Goal: Navigation & Orientation: Find specific page/section

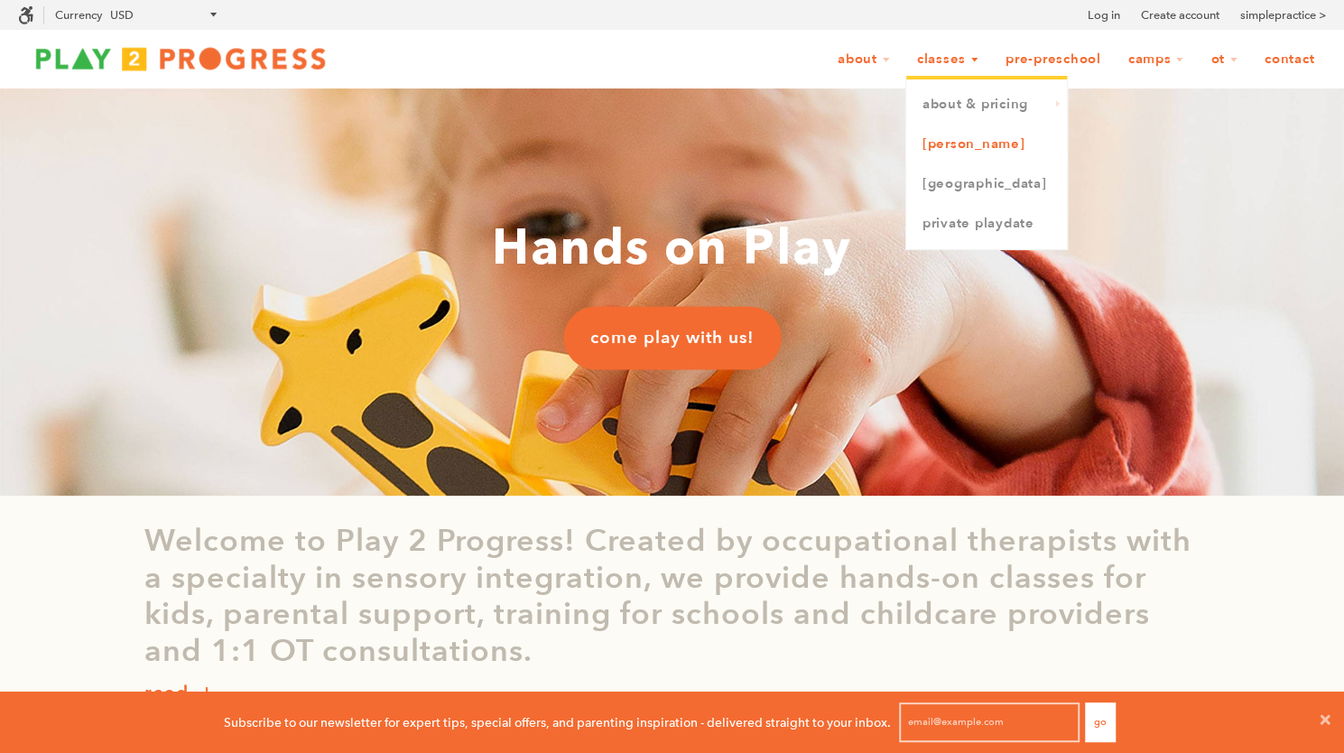
click at [982, 147] on link "[PERSON_NAME]" at bounding box center [986, 145] width 161 height 40
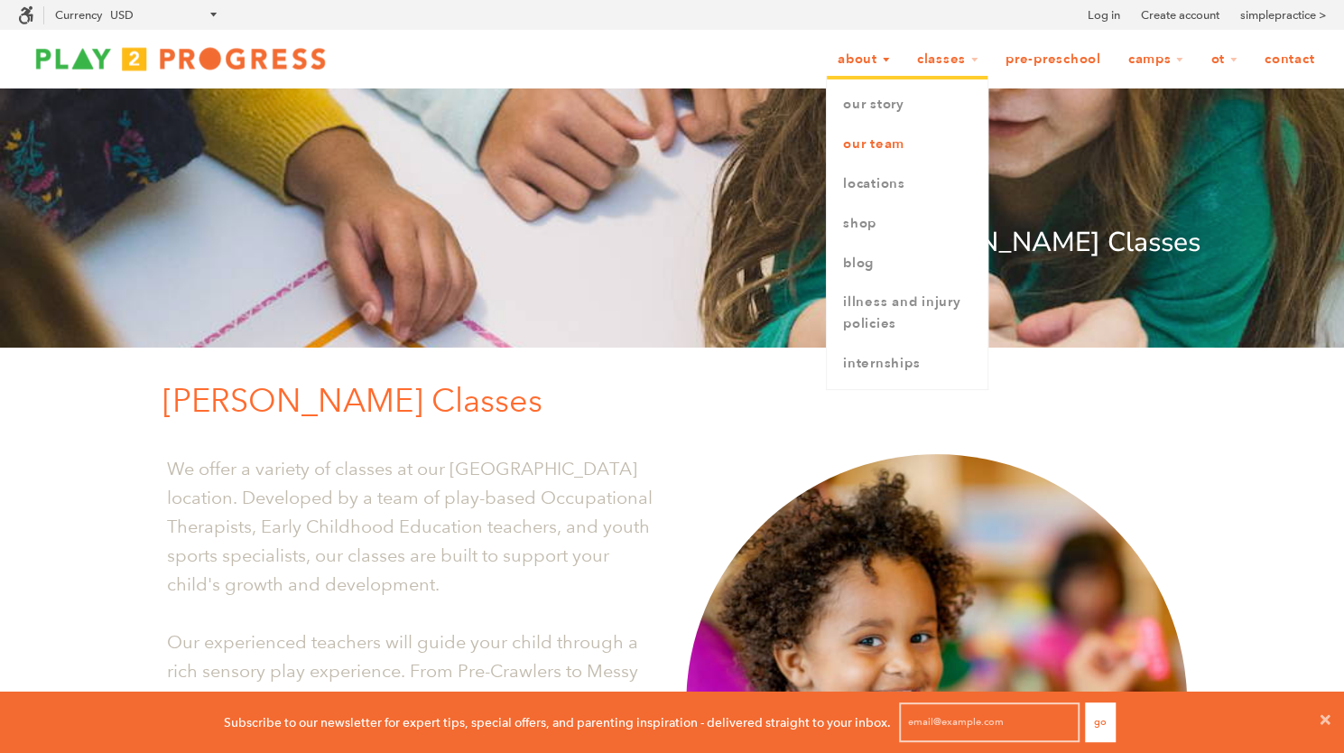
click at [875, 143] on link "Our Team" at bounding box center [907, 145] width 161 height 40
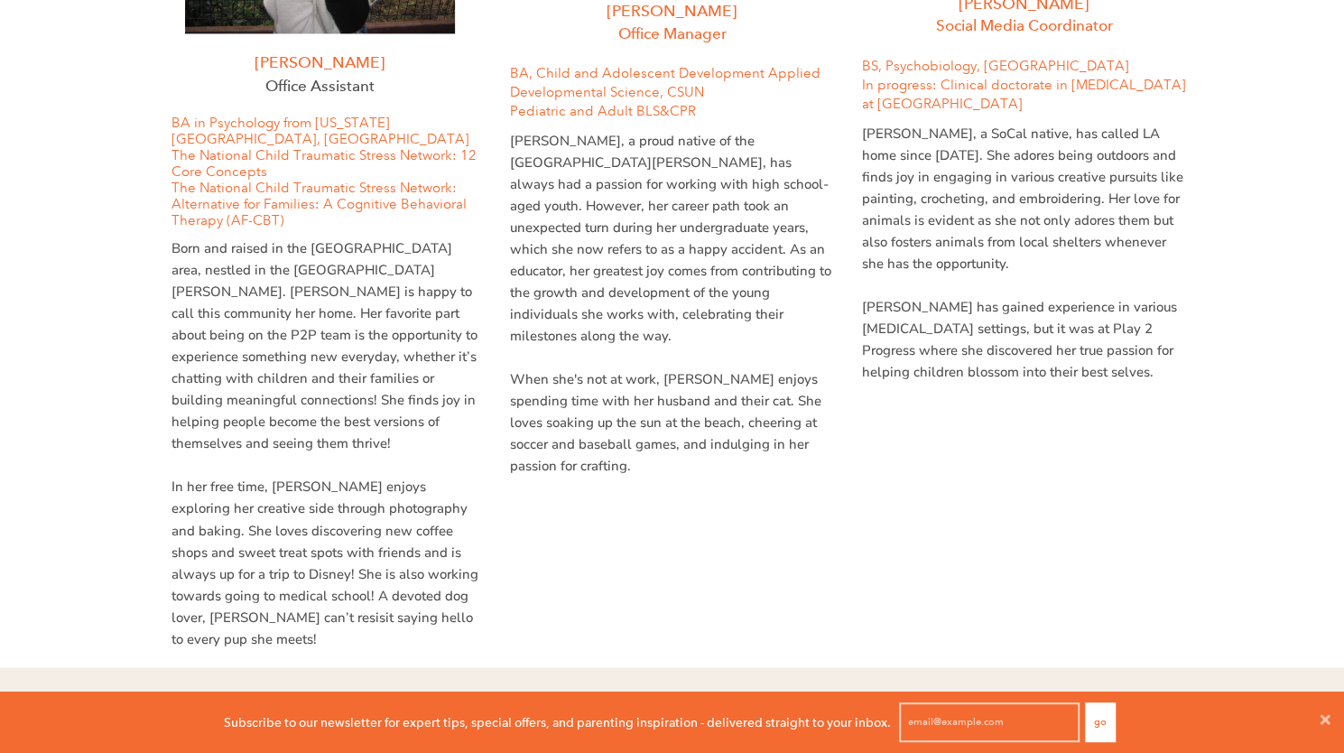
scroll to position [5527, 0]
